Goal: Complete Application Form: Complete application form

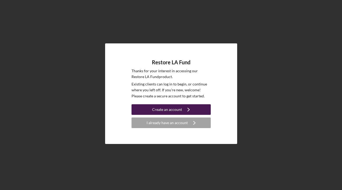
click at [168, 110] on div "Create an account" at bounding box center [167, 109] width 30 height 11
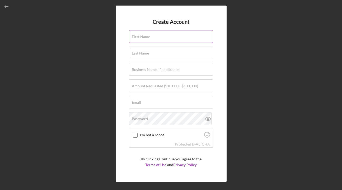
click at [147, 38] on label "First Name" at bounding box center [141, 37] width 18 height 4
click at [147, 38] on input "First Name" at bounding box center [171, 36] width 84 height 13
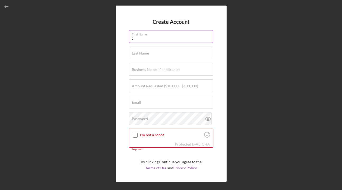
type input "[PERSON_NAME]"
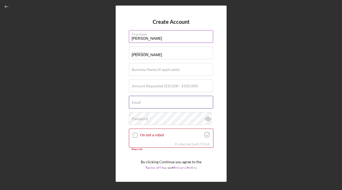
type input "[PERSON_NAME][EMAIL_ADDRESS][DOMAIN_NAME]"
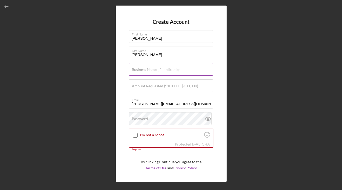
click at [157, 71] on label "Business Name (if applicable)" at bounding box center [156, 69] width 48 height 4
click at [157, 71] on input "Business Name (if applicable)" at bounding box center [171, 69] width 84 height 13
type input "Sunset Eats"
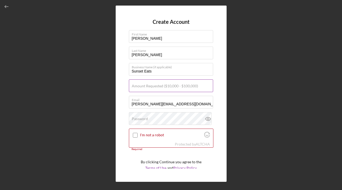
click at [167, 88] on input "Amount Requested ($10,000 - $100,000)" at bounding box center [171, 85] width 84 height 13
type input "$100,000"
click at [134, 136] on input "I'm not a robot" at bounding box center [135, 135] width 5 height 5
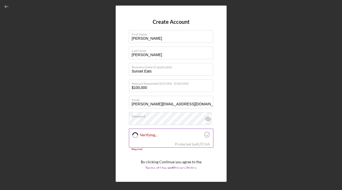
checkbox input "true"
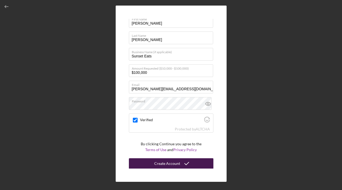
click at [170, 166] on div "Create Account" at bounding box center [167, 163] width 26 height 11
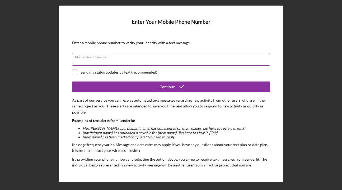
click at [137, 59] on input "Mobile Phone Number" at bounding box center [171, 59] width 198 height 13
type input "[PHONE_NUMBER]"
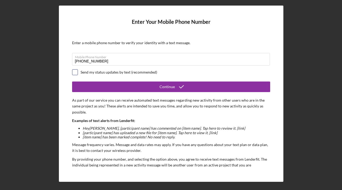
click at [76, 71] on input "checkbox" at bounding box center [74, 71] width 5 height 5
checkbox input "true"
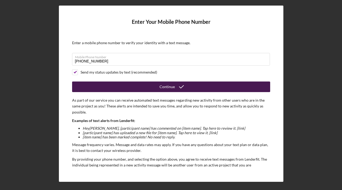
click at [166, 85] on div "Continue" at bounding box center [167, 86] width 15 height 11
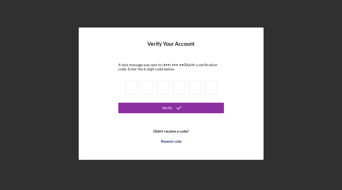
click at [134, 86] on input at bounding box center [131, 87] width 13 height 13
type input "9"
type input "0"
type input "5"
type input "7"
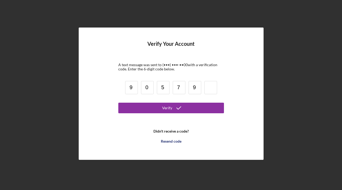
type input "9"
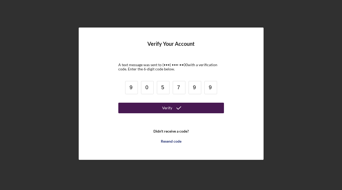
type input "9"
click at [141, 105] on button "Verify" at bounding box center [171, 107] width 106 height 11
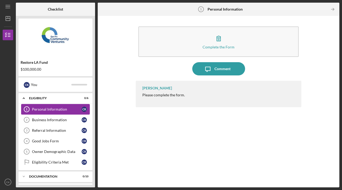
click at [53, 110] on div "Personal Information" at bounding box center [57, 109] width 50 height 4
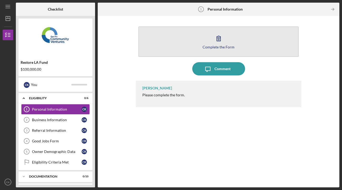
click at [219, 42] on icon "button" at bounding box center [218, 38] width 13 height 13
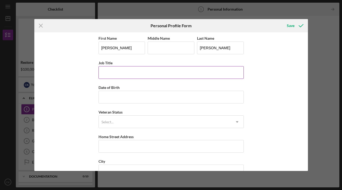
click at [145, 74] on input "Job Title" at bounding box center [171, 72] width 145 height 13
type input "Co-Founder"
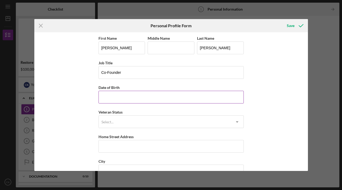
click at [144, 98] on input "Date of Birth" at bounding box center [171, 97] width 145 height 13
type input "[DATE]"
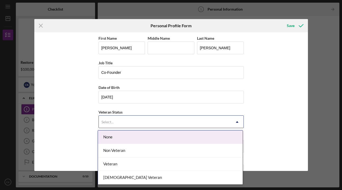
click at [144, 124] on div "Select..." at bounding box center [165, 122] width 132 height 12
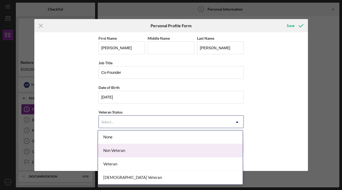
click at [141, 151] on div "Non Veteran" at bounding box center [170, 150] width 145 height 13
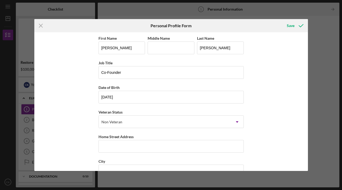
scroll to position [25, 0]
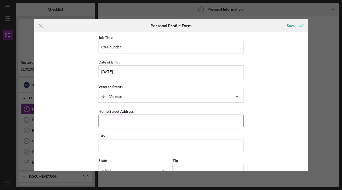
click at [135, 123] on input "Home Street Address" at bounding box center [171, 120] width 145 height 13
type input "[STREET_ADDRESS]"
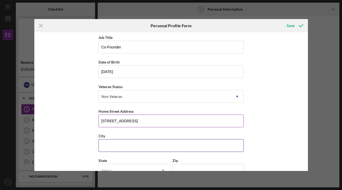
type input "[GEOGRAPHIC_DATA]"
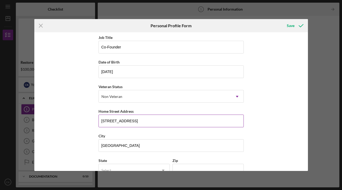
type input "[US_STATE]"
type input "91780"
type input "[GEOGRAPHIC_DATA]"
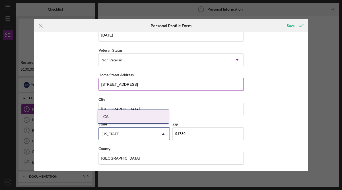
scroll to position [63, 0]
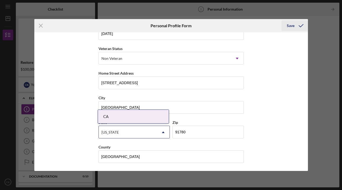
click at [291, 26] on div "Save" at bounding box center [291, 25] width 8 height 11
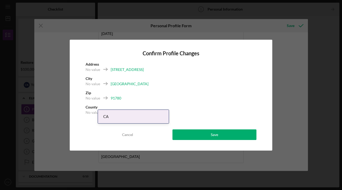
click at [93, 69] on div "No value" at bounding box center [93, 69] width 15 height 5
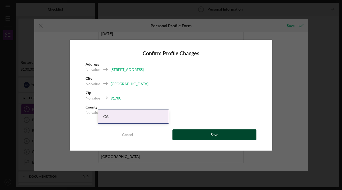
click at [189, 134] on button "Save" at bounding box center [214, 134] width 84 height 11
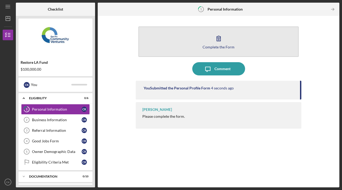
click at [218, 41] on icon "button" at bounding box center [218, 38] width 13 height 13
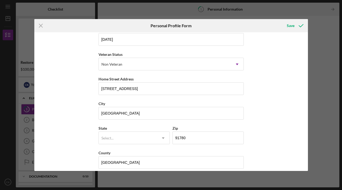
scroll to position [63, 0]
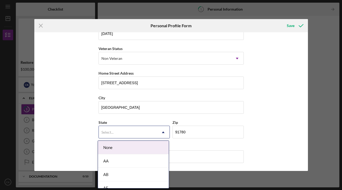
click at [162, 129] on icon "Icon/Dropdown Arrow" at bounding box center [163, 132] width 13 height 13
click at [115, 150] on div "CA" at bounding box center [133, 148] width 71 height 13
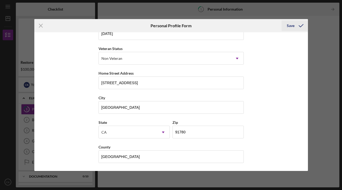
click at [292, 24] on div "Save" at bounding box center [291, 25] width 8 height 11
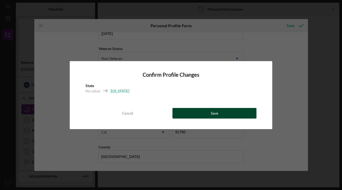
click at [197, 113] on button "Save" at bounding box center [214, 113] width 84 height 11
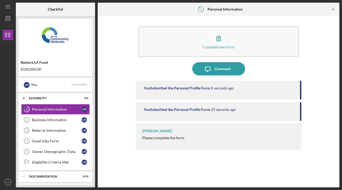
click at [158, 143] on div "[PERSON_NAME] Please complete the form." at bounding box center [219, 136] width 166 height 26
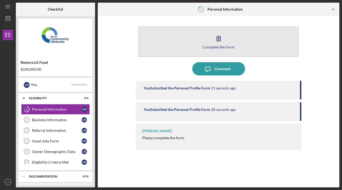
click at [222, 46] on div "Complete the Form" at bounding box center [219, 47] width 32 height 4
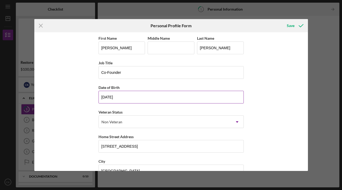
scroll to position [63, 0]
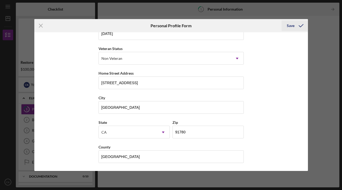
click at [295, 23] on icon "submit" at bounding box center [301, 25] width 13 height 13
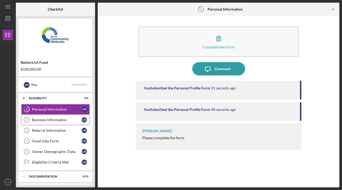
click at [53, 122] on link "Business Information 2 Business Information C K" at bounding box center [55, 119] width 69 height 11
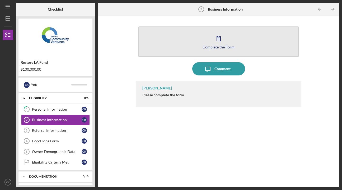
click at [218, 43] on icon "button" at bounding box center [218, 38] width 13 height 13
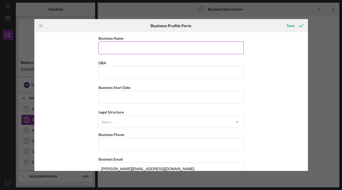
click at [129, 48] on input "Business Name" at bounding box center [171, 47] width 145 height 13
type input "Sunset Eats Hollywood LLC"
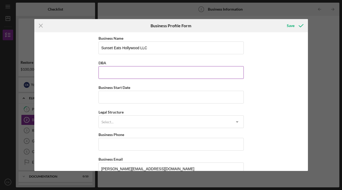
click at [127, 74] on input "DBA" at bounding box center [171, 72] width 145 height 13
type input "Sunset Eats"
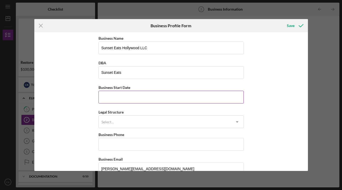
click at [130, 95] on input "Business Start Date" at bounding box center [171, 97] width 145 height 13
type input "[DATE]"
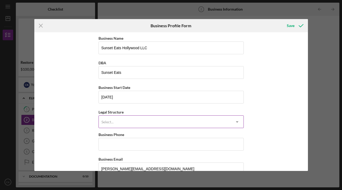
click at [120, 123] on div "Select..." at bounding box center [165, 122] width 132 height 12
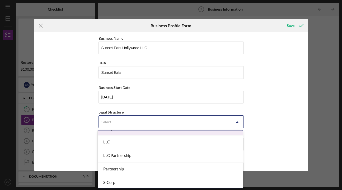
scroll to position [90, 0]
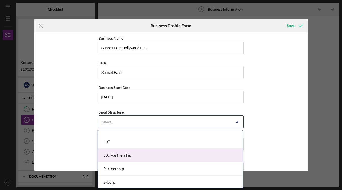
click at [123, 158] on div "LLC Partnership" at bounding box center [170, 154] width 145 height 13
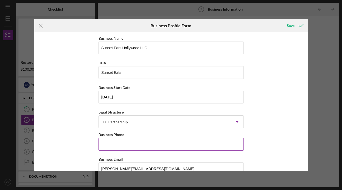
click at [134, 146] on input "Business Phone" at bounding box center [171, 144] width 145 height 13
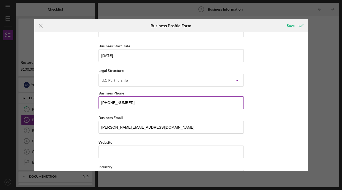
scroll to position [63, 0]
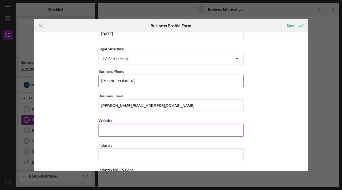
type input "[PHONE_NUMBER]"
click at [136, 129] on input "Website" at bounding box center [171, 130] width 145 height 13
type input "n"
type input "a"
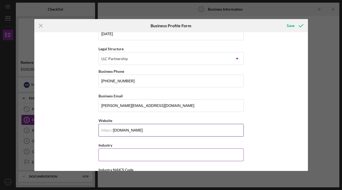
type input "[DOMAIN_NAME]"
click at [135, 155] on input "Industry" at bounding box center [171, 154] width 145 height 13
type input "R"
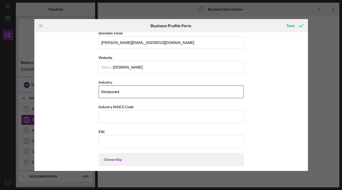
scroll to position [128, 0]
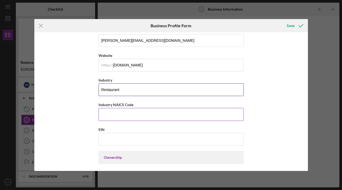
type input "Restaurant"
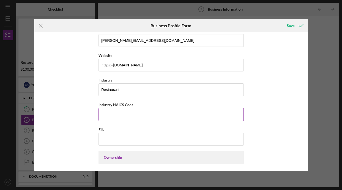
click at [135, 114] on input "Industry NAICS Code" at bounding box center [171, 114] width 145 height 13
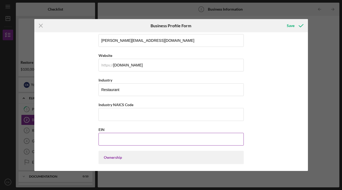
click at [135, 136] on input "EIN" at bounding box center [171, 139] width 145 height 13
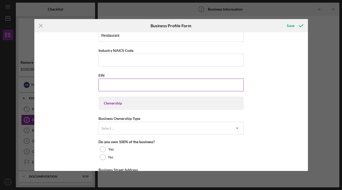
scroll to position [184, 0]
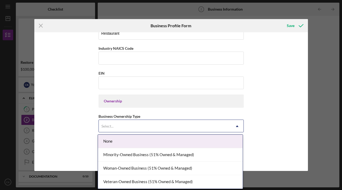
click at [171, 127] on div "Select..." at bounding box center [165, 126] width 132 height 12
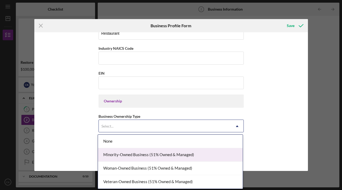
click at [166, 152] on div "Minority-Owned Business (51% Owned & Managed)" at bounding box center [170, 154] width 145 height 13
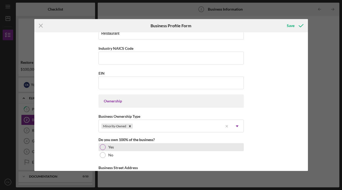
click at [102, 147] on div at bounding box center [103, 147] width 6 height 6
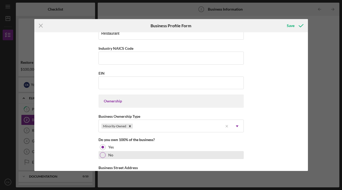
click at [102, 155] on div at bounding box center [103, 155] width 6 height 6
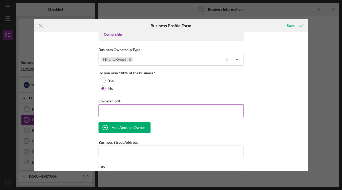
scroll to position [251, 0]
click at [135, 111] on input "Ownership %" at bounding box center [171, 110] width 145 height 13
type input "5%"
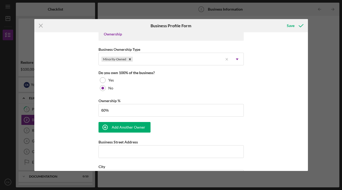
type input "60.00%"
click at [283, 102] on div "Business Name Sunset Eats Hollywood LLC DBA Sunset Eats Business Start Date [DA…" at bounding box center [171, 101] width 274 height 138
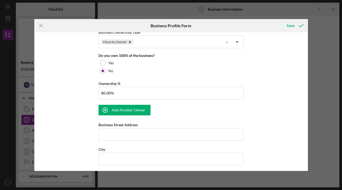
scroll to position [273, 0]
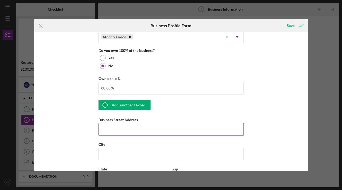
click at [159, 130] on input "Business Street Address" at bounding box center [171, 129] width 145 height 13
type input "[STREET_ADDRESS]"
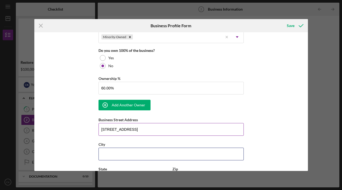
type input "[GEOGRAPHIC_DATA]"
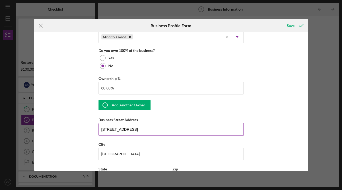
type input "90028"
type input "[US_STATE]"
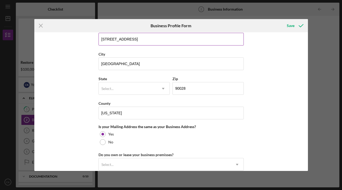
scroll to position [365, 0]
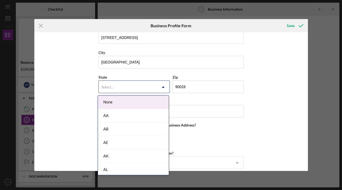
click at [160, 86] on icon "Icon/Dropdown Arrow" at bounding box center [163, 87] width 13 height 13
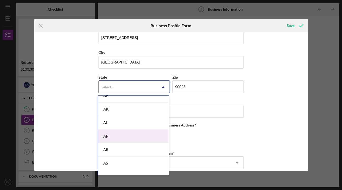
scroll to position [85, 0]
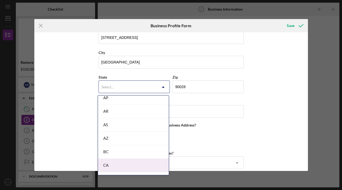
click at [126, 166] on div "CA" at bounding box center [133, 164] width 71 height 13
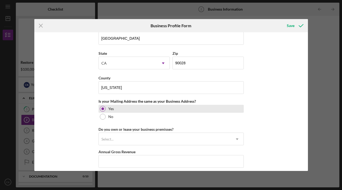
scroll to position [390, 0]
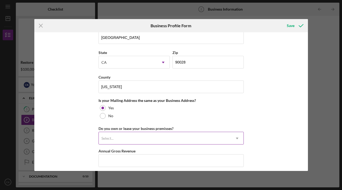
click at [121, 136] on div "Select..." at bounding box center [165, 138] width 132 height 12
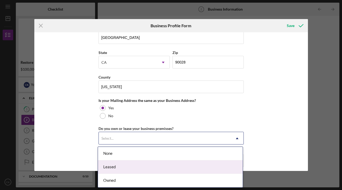
click at [122, 166] on div "Leased" at bounding box center [170, 166] width 145 height 13
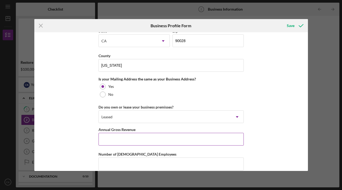
scroll to position [412, 0]
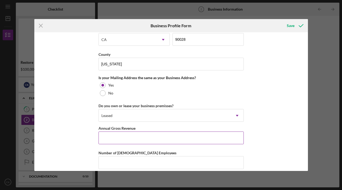
click at [115, 136] on input "Annual Gross Revenue" at bounding box center [171, 137] width 145 height 13
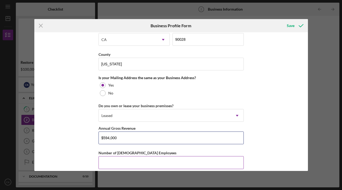
type input "$594,000"
click at [123, 161] on input "Number of [DEMOGRAPHIC_DATA] Employees" at bounding box center [171, 162] width 145 height 13
type input "3"
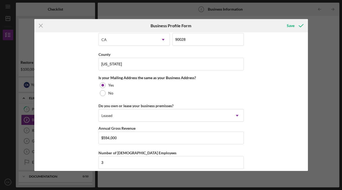
click at [85, 146] on div "Business Name Sunset Eats Hollywood LLC DBA Sunset Eats Business Start Date [DA…" at bounding box center [171, 101] width 274 height 138
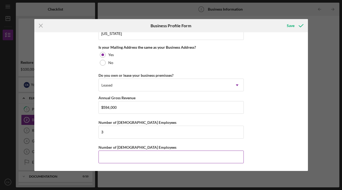
click at [124, 154] on input "Number of [DEMOGRAPHIC_DATA] Employees" at bounding box center [171, 156] width 145 height 13
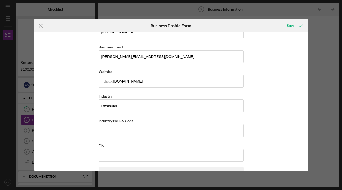
scroll to position [97, 0]
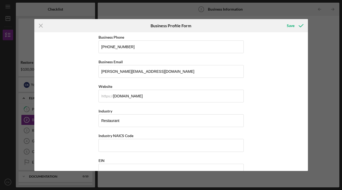
type input "8"
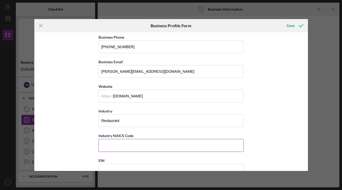
click at [123, 145] on input "Industry NAICS Code" at bounding box center [171, 145] width 145 height 13
paste input "722513"
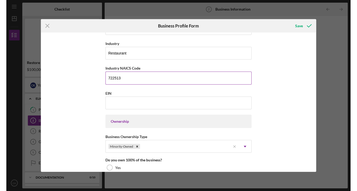
scroll to position [166, 0]
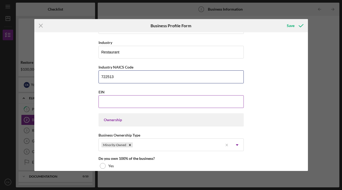
type input "722513"
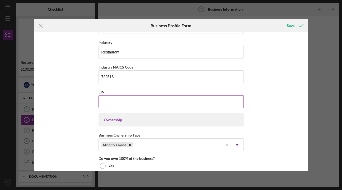
click at [128, 100] on input "EIN" at bounding box center [171, 101] width 145 height 13
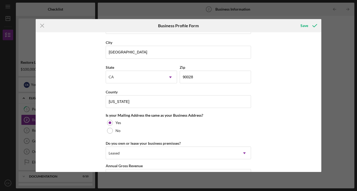
scroll to position [442, 0]
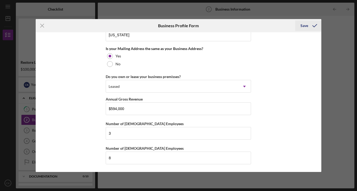
type input "[US_EMPLOYER_IDENTIFICATION_NUMBER]"
click at [303, 28] on div "Save" at bounding box center [304, 25] width 8 height 11
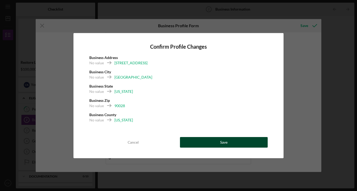
click at [219, 144] on button "Save" at bounding box center [224, 142] width 88 height 11
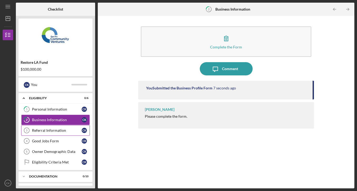
click at [73, 130] on div "Referral Information" at bounding box center [57, 130] width 50 height 4
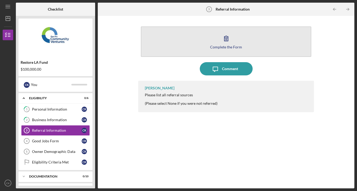
click at [225, 40] on icon "button" at bounding box center [225, 38] width 13 height 13
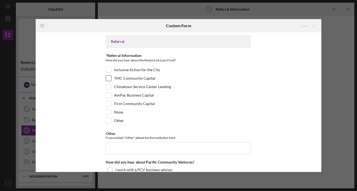
click at [108, 78] on input "TMC Community Capital" at bounding box center [108, 78] width 5 height 5
checkbox input "true"
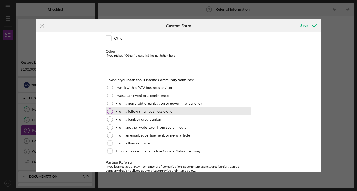
scroll to position [83, 0]
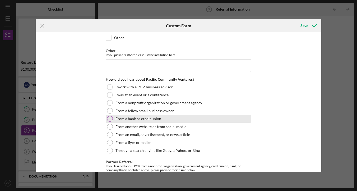
click at [110, 118] on div at bounding box center [110, 119] width 6 height 6
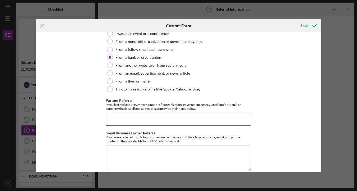
scroll to position [152, 0]
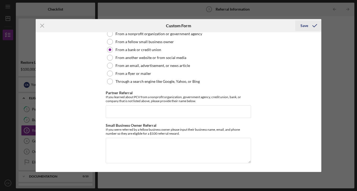
click at [302, 28] on div "Save" at bounding box center [304, 25] width 8 height 11
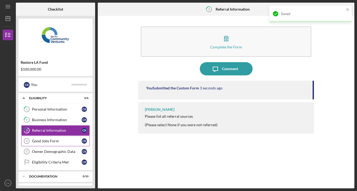
click at [45, 142] on div "Good Jobs Form" at bounding box center [57, 141] width 50 height 4
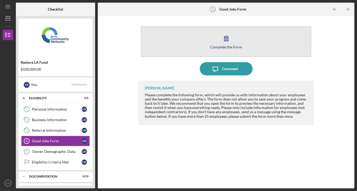
click at [221, 45] on div "Complete the Form" at bounding box center [226, 47] width 32 height 4
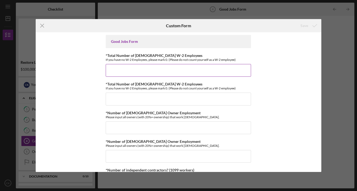
click at [132, 73] on input "*Total Number of [DEMOGRAPHIC_DATA] W-2 Employees" at bounding box center [178, 70] width 145 height 13
type input "3"
click at [131, 99] on input "*Total Number of [DEMOGRAPHIC_DATA] W-2 Employees" at bounding box center [178, 98] width 145 height 13
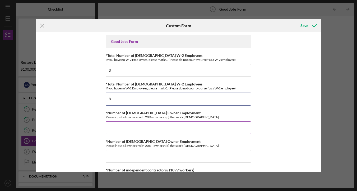
type input "8"
click at [133, 128] on input "*Number of [DEMOGRAPHIC_DATA] Owner Employment" at bounding box center [178, 127] width 145 height 13
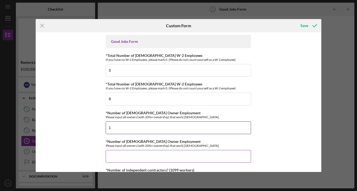
type input "1"
click at [129, 154] on input "*Number of [DEMOGRAPHIC_DATA] Owner Employment" at bounding box center [178, 156] width 145 height 13
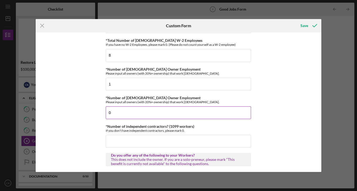
scroll to position [47, 0]
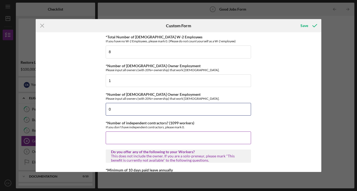
type input "0"
click at [133, 138] on input "*Number of independent contractors? (1099 workers)" at bounding box center [178, 137] width 145 height 13
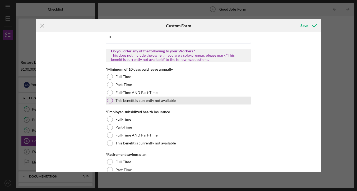
scroll to position [148, 0]
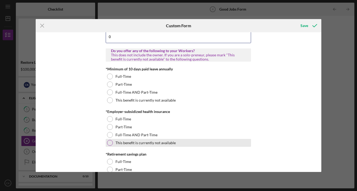
type input "0"
click at [109, 144] on div at bounding box center [110, 143] width 6 height 6
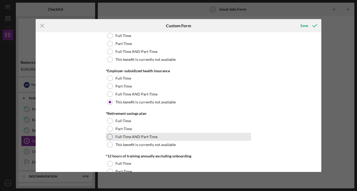
scroll to position [191, 0]
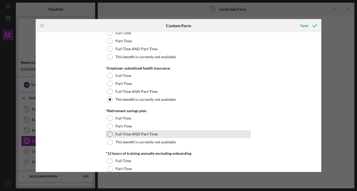
click at [110, 135] on div at bounding box center [110, 134] width 6 height 6
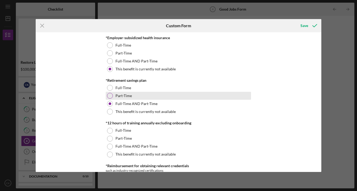
scroll to position [222, 0]
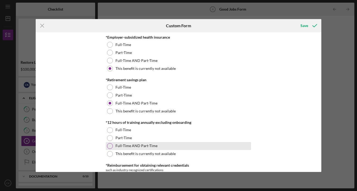
click at [109, 144] on div at bounding box center [110, 146] width 6 height 6
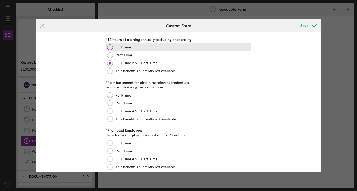
scroll to position [306, 0]
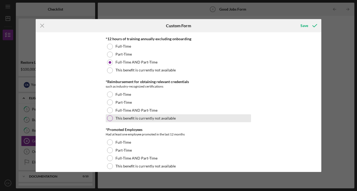
click at [109, 117] on div at bounding box center [110, 118] width 6 height 6
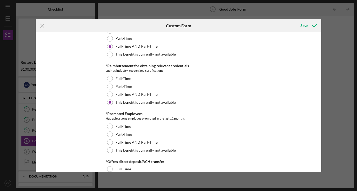
scroll to position [331, 0]
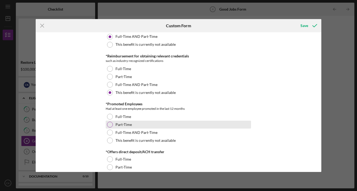
click at [108, 128] on div "Part-Time" at bounding box center [178, 124] width 145 height 8
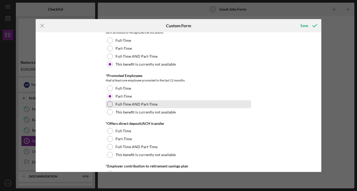
scroll to position [362, 0]
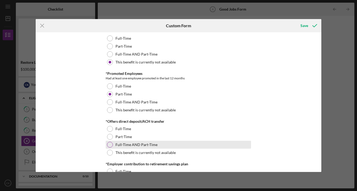
click at [109, 145] on div at bounding box center [110, 145] width 6 height 6
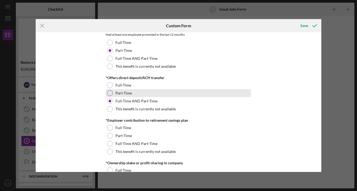
scroll to position [406, 0]
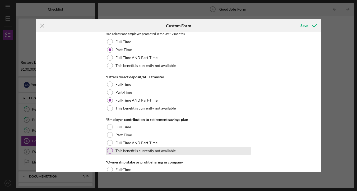
click at [109, 150] on div at bounding box center [110, 151] width 6 height 6
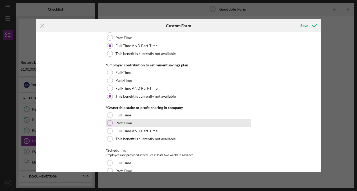
scroll to position [461, 0]
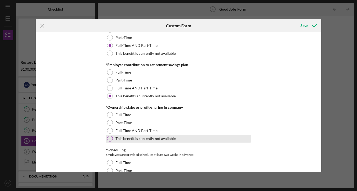
click at [109, 138] on div at bounding box center [110, 139] width 6 height 6
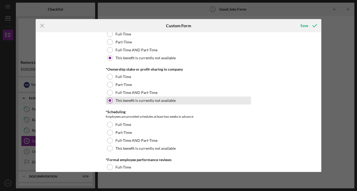
scroll to position [501, 0]
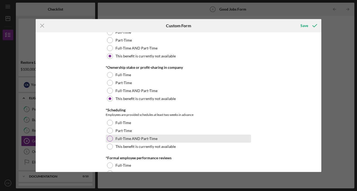
click at [109, 139] on div at bounding box center [110, 139] width 6 height 6
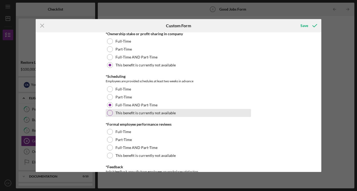
scroll to position [536, 0]
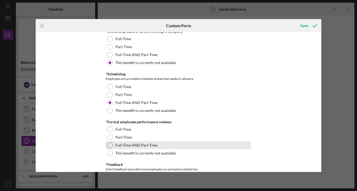
click at [108, 144] on div at bounding box center [110, 145] width 6 height 6
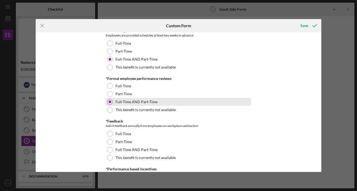
scroll to position [582, 0]
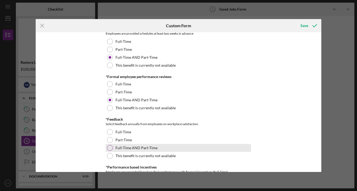
click at [109, 149] on div at bounding box center [110, 148] width 6 height 6
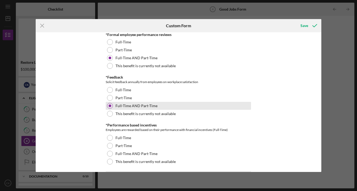
scroll to position [625, 0]
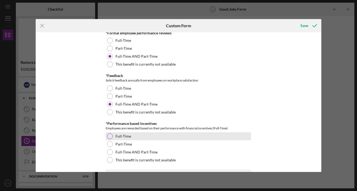
click at [110, 136] on div at bounding box center [110, 136] width 6 height 6
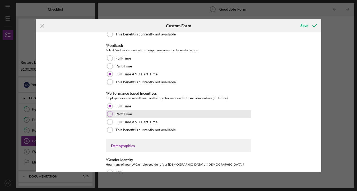
scroll to position [656, 0]
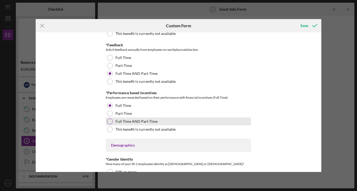
click at [110, 121] on div at bounding box center [110, 121] width 6 height 6
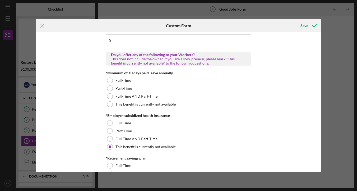
scroll to position [145, 0]
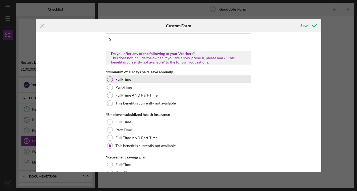
click at [110, 80] on div at bounding box center [110, 79] width 6 height 6
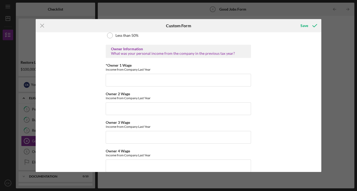
scroll to position [833, 0]
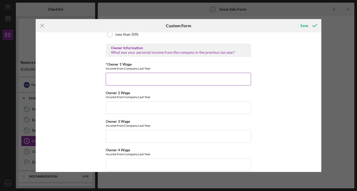
click at [126, 81] on input "*Owner 1 Wage" at bounding box center [178, 79] width 145 height 13
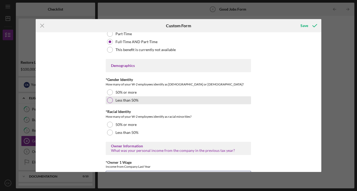
scroll to position [737, 0]
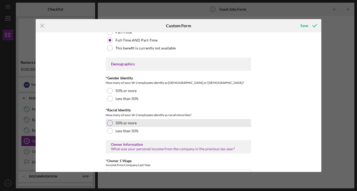
click at [108, 123] on div at bounding box center [110, 123] width 6 height 6
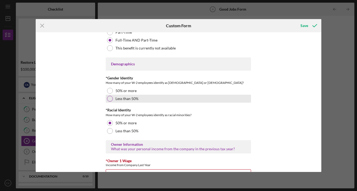
click at [109, 97] on div at bounding box center [110, 99] width 6 height 6
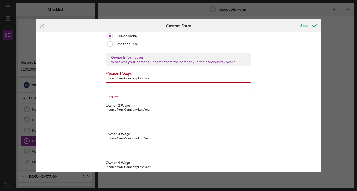
scroll to position [825, 0]
click at [142, 86] on input "*Owner 1 Wage" at bounding box center [178, 87] width 145 height 13
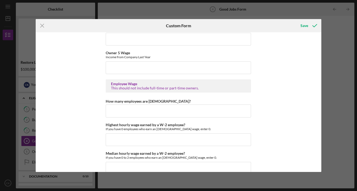
scroll to position [964, 0]
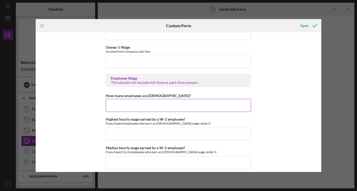
type input "48,000"
click at [163, 106] on input "How many employees are [DEMOGRAPHIC_DATA]?" at bounding box center [178, 105] width 145 height 13
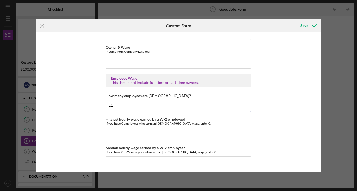
type input "11"
click at [157, 131] on input "Highest hourly wage earned by a W-2 employee?" at bounding box center [178, 134] width 145 height 13
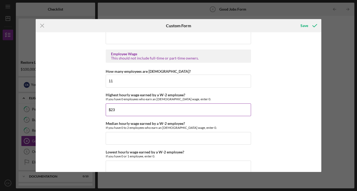
scroll to position [989, 0]
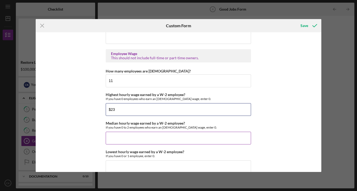
type input "$23"
click at [165, 140] on input "Median hourly wage earned by a W-2 employee?" at bounding box center [178, 138] width 145 height 13
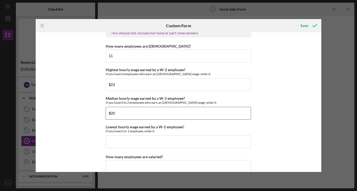
scroll to position [1015, 0]
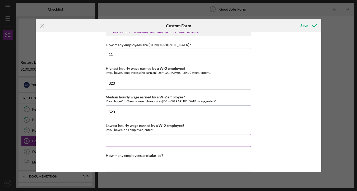
type input "$20"
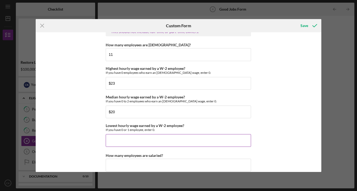
click at [149, 141] on input "Lowest hourly wage earned by a W-2 employee?" at bounding box center [178, 140] width 145 height 13
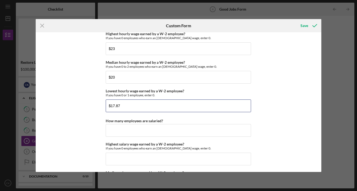
scroll to position [1051, 0]
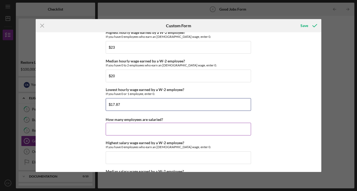
type input "$17.87"
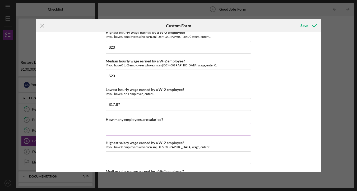
click at [147, 130] on input "How many employees are salaried?" at bounding box center [178, 129] width 145 height 13
type input "1"
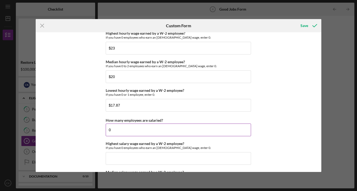
scroll to position [1075, 0]
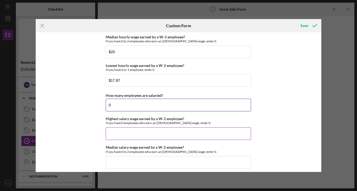
type input "0"
click at [135, 133] on input "Highest salary wage earned by a W-2 employee?" at bounding box center [178, 133] width 145 height 13
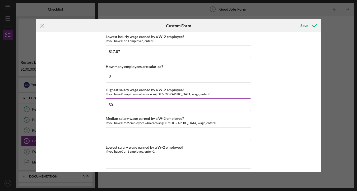
scroll to position [1105, 0]
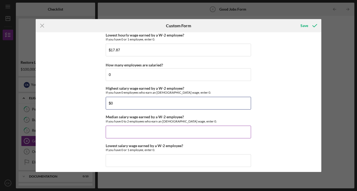
type input "$0"
click at [147, 131] on input "Median salary wage earned by a W-2 employee?" at bounding box center [178, 131] width 145 height 13
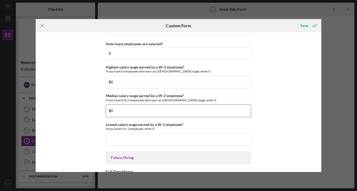
scroll to position [1127, 0]
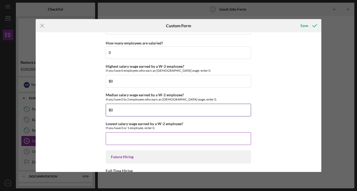
type input "$0"
click at [162, 136] on input "Lowest salary wage earned by a W-2 employee?" at bounding box center [178, 138] width 145 height 13
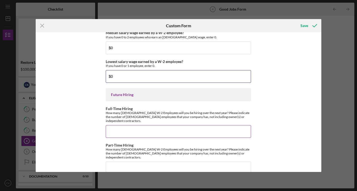
scroll to position [1192, 0]
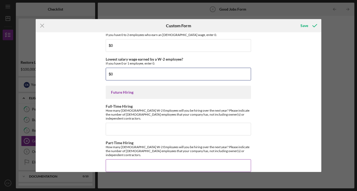
type input "$0"
click at [126, 159] on input "Part-Time Hiring" at bounding box center [178, 165] width 145 height 13
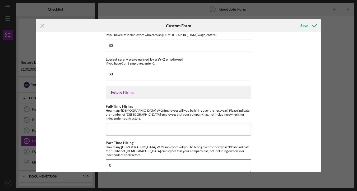
type input "3"
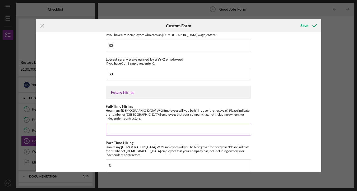
click at [114, 127] on input "Full-Time Hiring" at bounding box center [178, 129] width 145 height 13
type input "1"
click at [301, 26] on div "Save" at bounding box center [304, 25] width 8 height 11
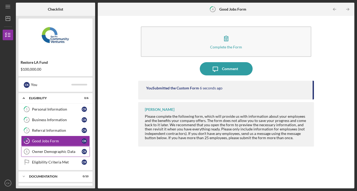
click at [54, 153] on link "Owner Demographic Data 5 Owner Demographic Data C K" at bounding box center [55, 151] width 69 height 11
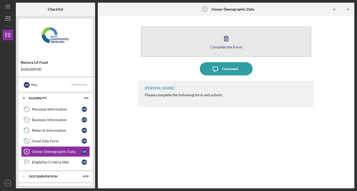
click at [218, 46] on div "Complete the Form" at bounding box center [226, 47] width 32 height 4
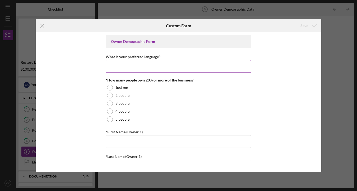
click at [138, 68] on input "What is your preferred language?" at bounding box center [178, 66] width 145 height 13
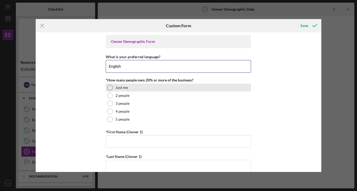
type input "English"
click at [109, 88] on div at bounding box center [110, 88] width 6 height 6
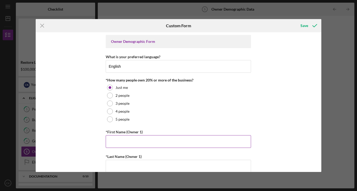
click at [131, 145] on input "*First Name (Owner 1)" at bounding box center [178, 141] width 145 height 13
type input "[PERSON_NAME]"
type input "6266430700"
type input "[PERSON_NAME][EMAIL_ADDRESS][DOMAIN_NAME]"
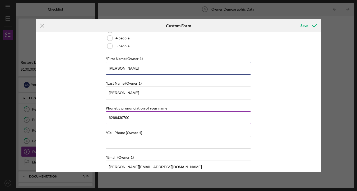
scroll to position [74, 0]
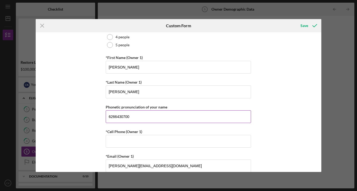
click at [151, 118] on input "6266430700" at bounding box center [178, 116] width 145 height 13
type input "[PERSON_NAME]"
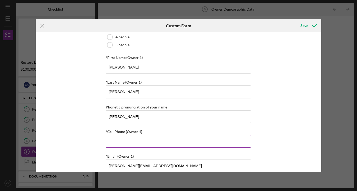
click at [150, 144] on input "*Cell Phone (Owner 1)" at bounding box center [178, 141] width 145 height 13
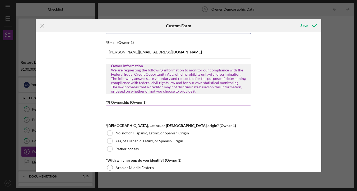
scroll to position [188, 0]
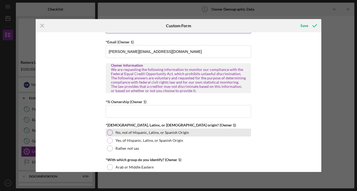
type input "[PHONE_NUMBER]"
click at [110, 133] on div at bounding box center [110, 132] width 6 height 6
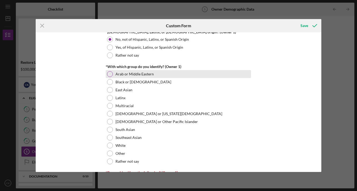
scroll to position [284, 0]
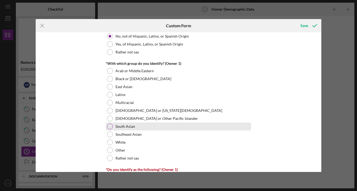
click at [108, 127] on div at bounding box center [110, 126] width 6 height 6
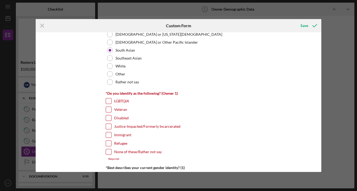
scroll to position [363, 0]
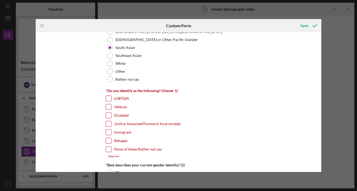
click at [106, 150] on input "None of these/Rather not say" at bounding box center [108, 148] width 5 height 5
checkbox input "true"
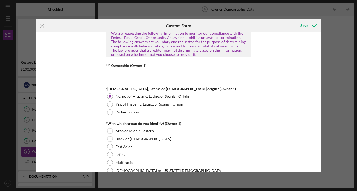
scroll to position [206, 0]
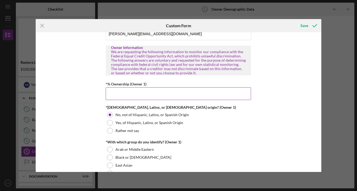
click at [130, 93] on input "*% Ownership (Owner 1)" at bounding box center [178, 93] width 145 height 13
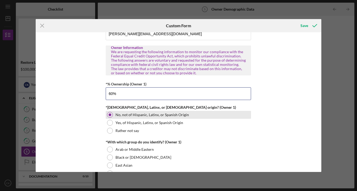
type input "6%"
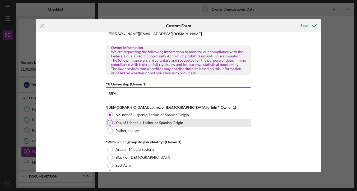
type input "5%"
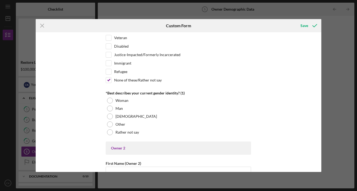
scroll to position [471, 0]
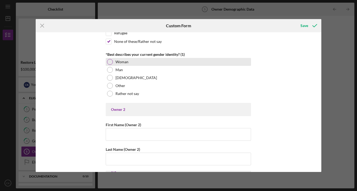
type input "60.00000%"
click at [108, 60] on div at bounding box center [110, 62] width 6 height 6
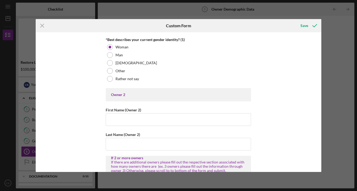
scroll to position [484, 0]
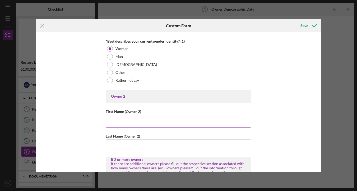
click at [152, 123] on input "First Name (Owner 2)" at bounding box center [178, 121] width 145 height 13
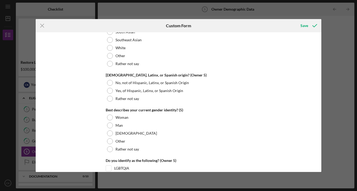
scroll to position [2042, 0]
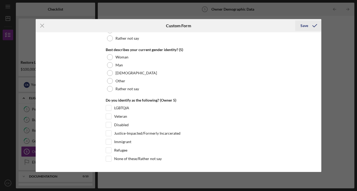
click at [304, 27] on div "Save" at bounding box center [304, 25] width 8 height 11
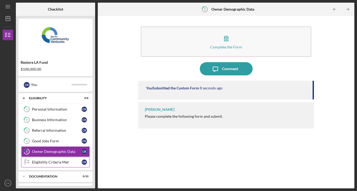
click at [54, 161] on div "Eligibility Criteria Met" at bounding box center [57, 162] width 50 height 4
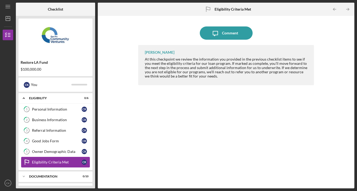
click at [50, 163] on div "Eligibility Criteria Met" at bounding box center [57, 162] width 50 height 4
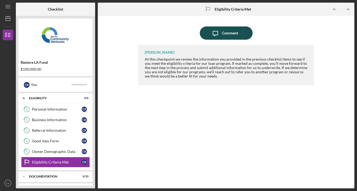
click at [230, 31] on div "Comment" at bounding box center [230, 32] width 16 height 13
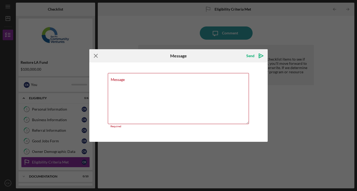
click at [96, 55] on icon "Icon/Menu Close" at bounding box center [95, 55] width 13 height 13
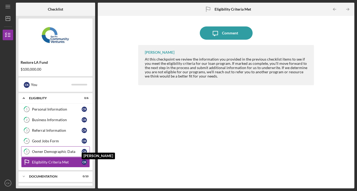
scroll to position [23, 0]
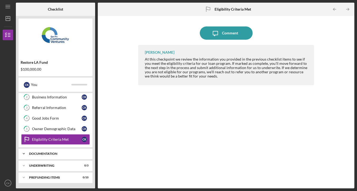
click at [26, 153] on icon "Icon/Expander" at bounding box center [23, 153] width 11 height 11
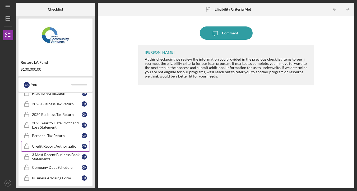
scroll to position [131, 0]
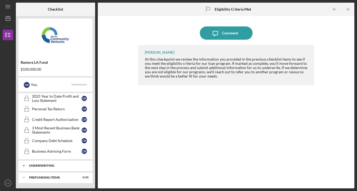
click at [30, 165] on div "Underwriting" at bounding box center [57, 165] width 57 height 3
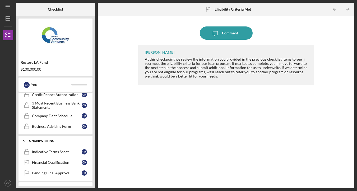
scroll to position [166, 0]
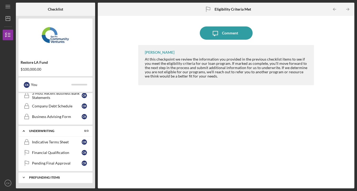
click at [38, 176] on div "Prefunding Items" at bounding box center [57, 177] width 57 height 3
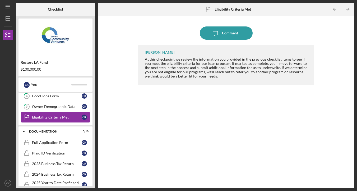
scroll to position [46, 0]
